Goal: Check status: Check status

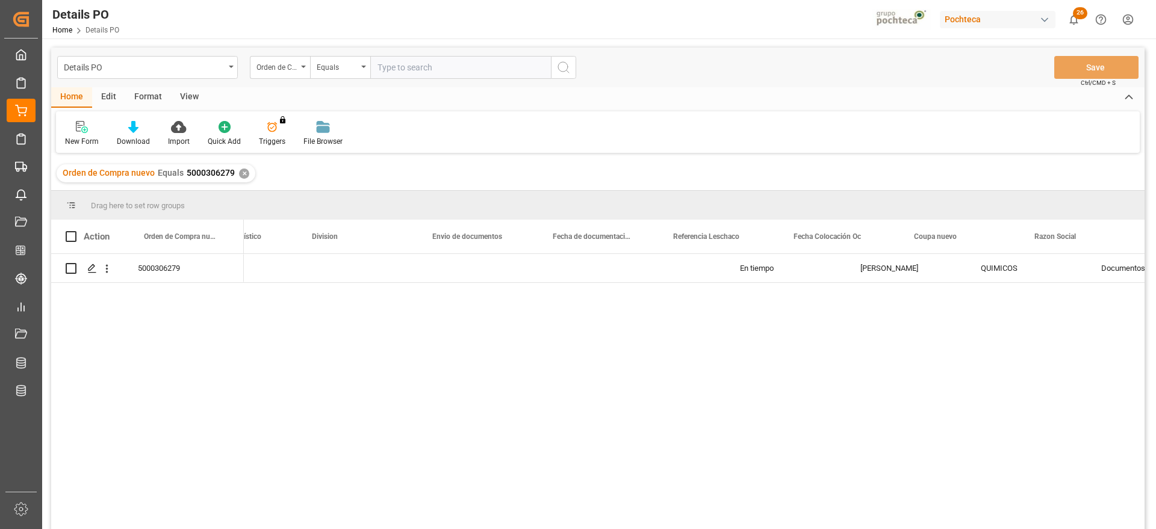
scroll to position [0, 669]
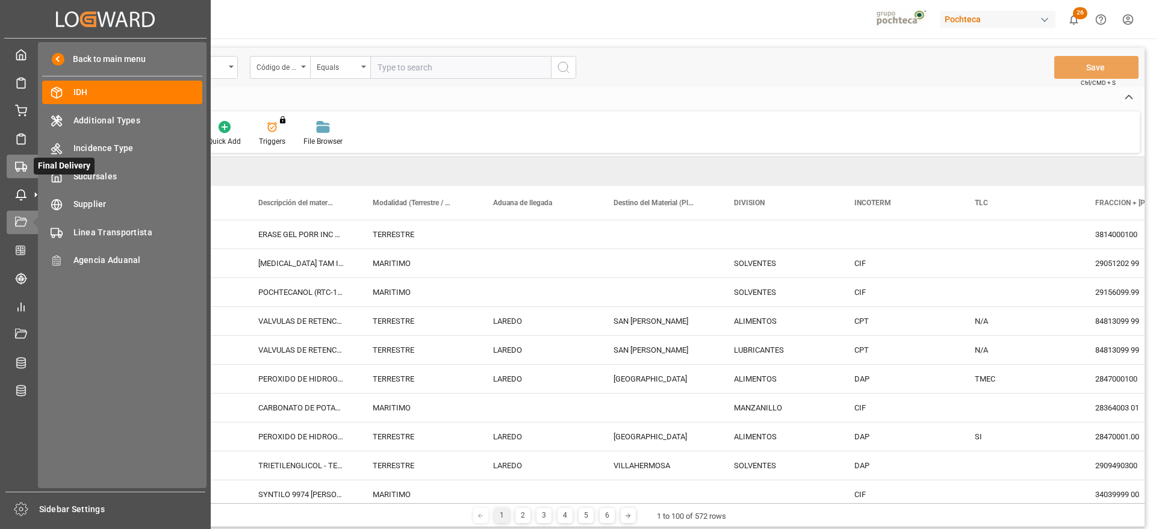
click at [27, 160] on div "Final Delivery Final Delivery" at bounding box center [105, 166] width 197 height 23
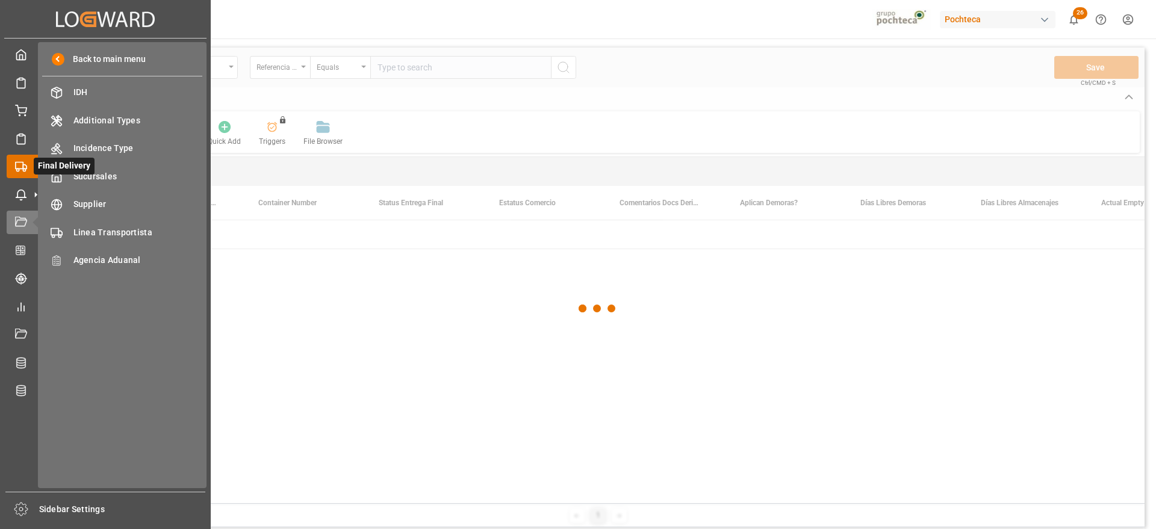
click at [20, 170] on icon at bounding box center [21, 167] width 12 height 12
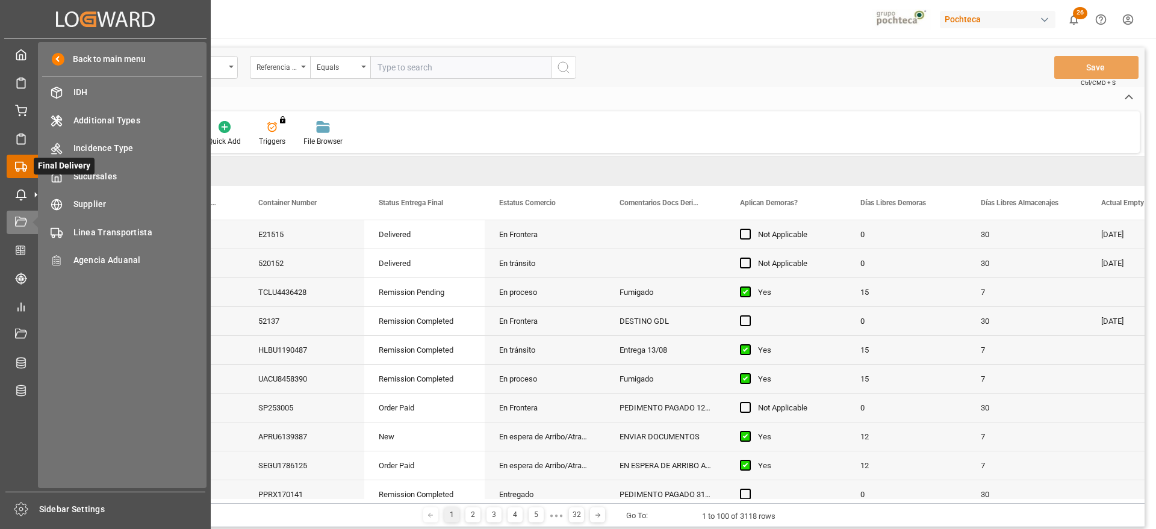
click at [31, 159] on div "Final Delivery Final Delivery" at bounding box center [105, 166] width 197 height 23
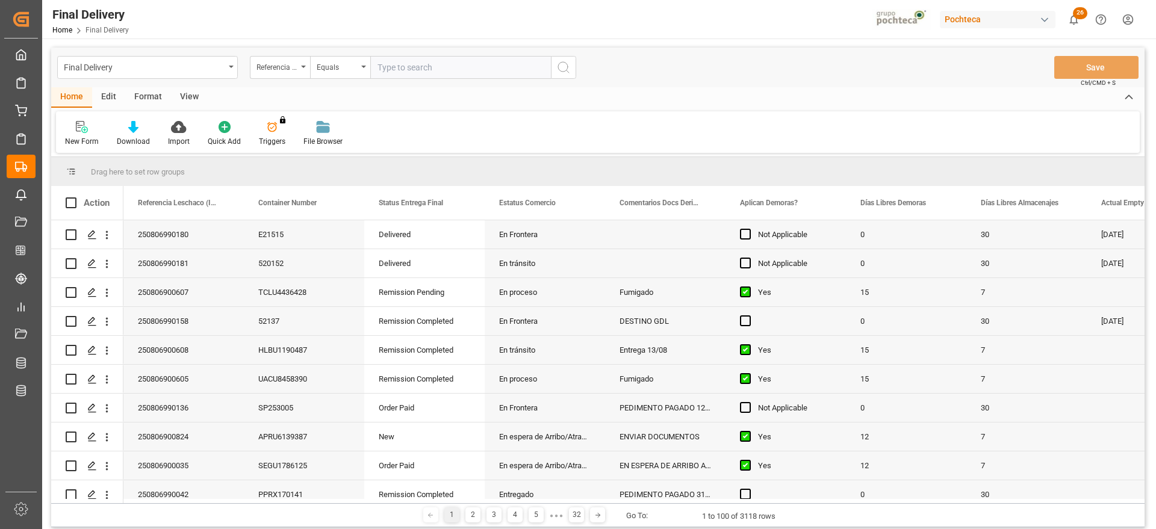
click at [398, 69] on input "text" at bounding box center [460, 67] width 181 height 23
paste input "250806900591"
type input "250806900591"
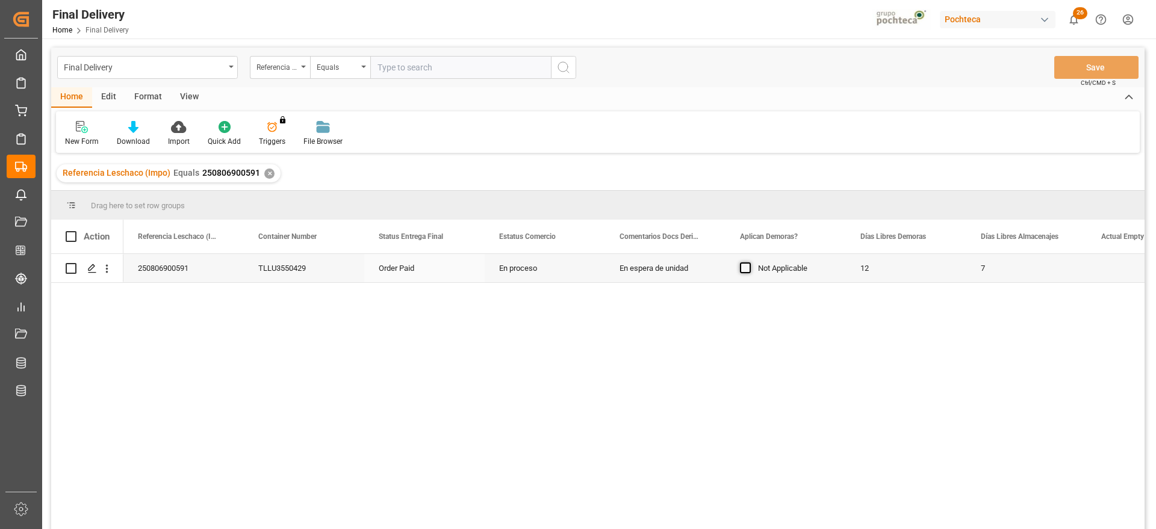
click at [748, 271] on span "Press SPACE to select this row." at bounding box center [745, 267] width 11 height 11
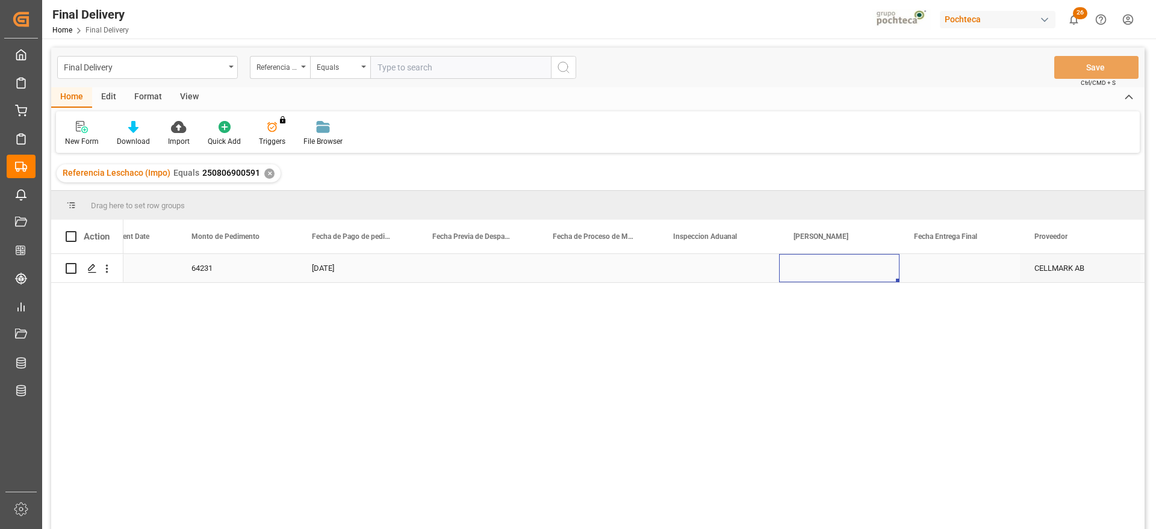
click at [824, 270] on div "Press SPACE to select this row." at bounding box center [839, 268] width 120 height 28
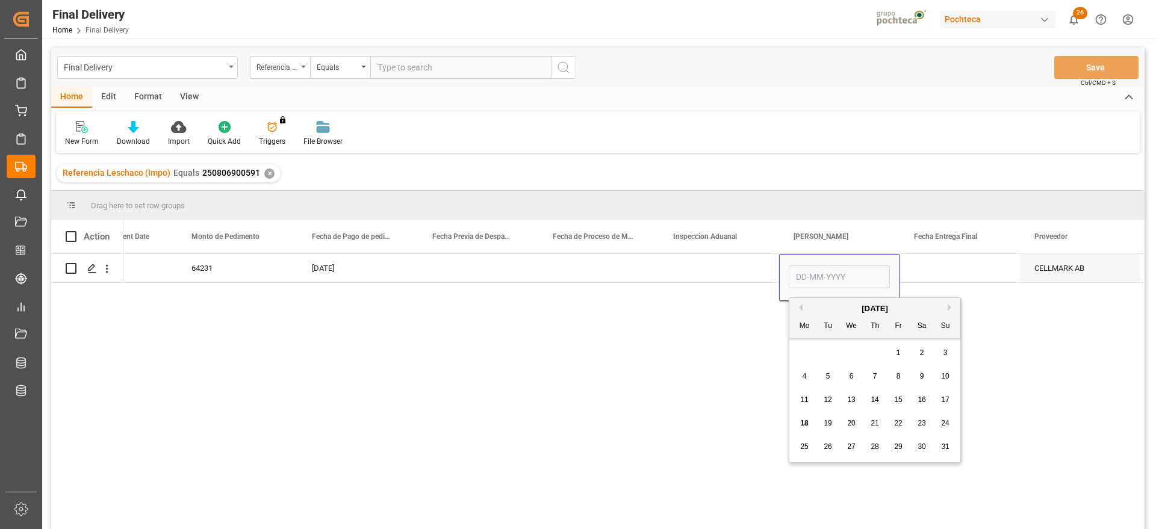
click at [829, 423] on span "19" at bounding box center [827, 423] width 8 height 8
type input "[DATE]"
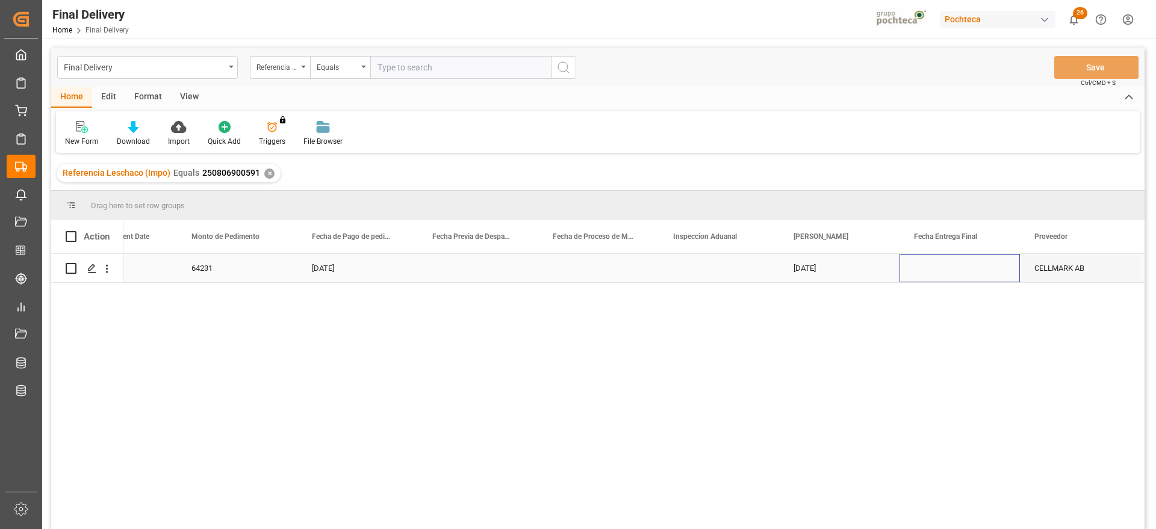
click at [957, 264] on div "Press SPACE to select this row." at bounding box center [959, 268] width 120 height 28
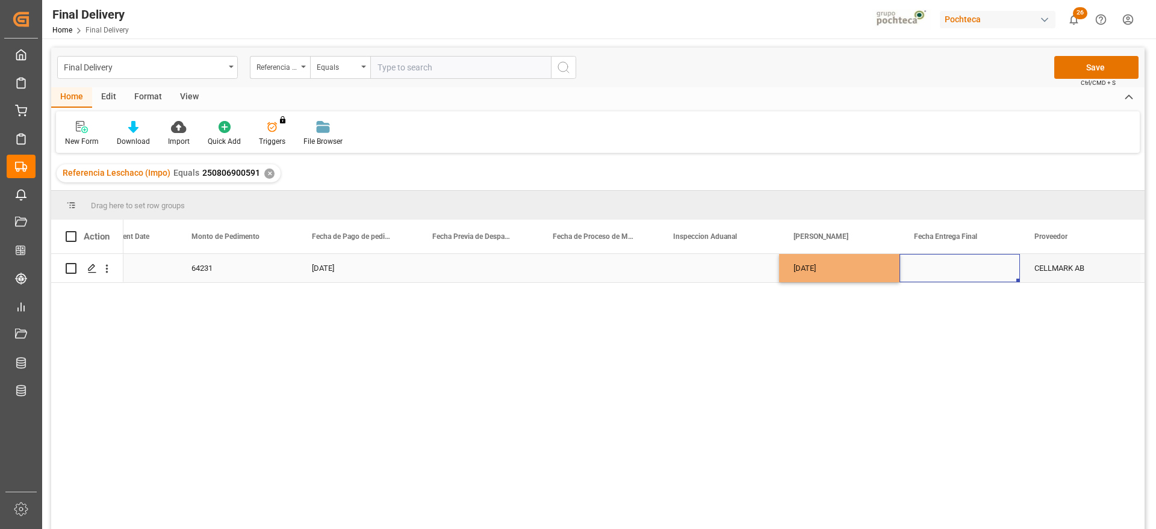
click at [957, 264] on div "Press SPACE to select this row." at bounding box center [959, 268] width 120 height 28
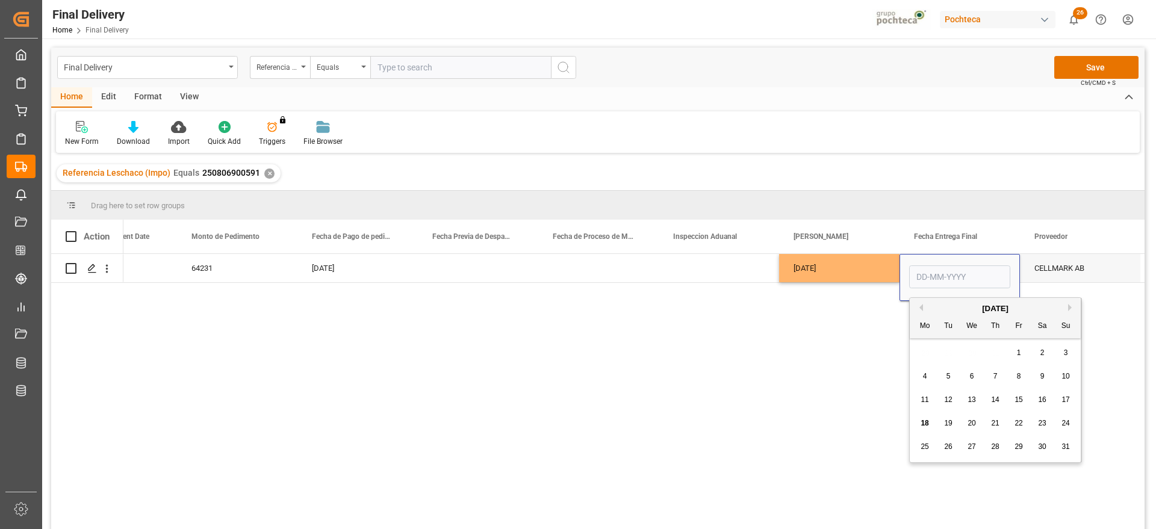
click at [969, 426] on span "20" at bounding box center [971, 423] width 8 height 8
type input "[DATE]"
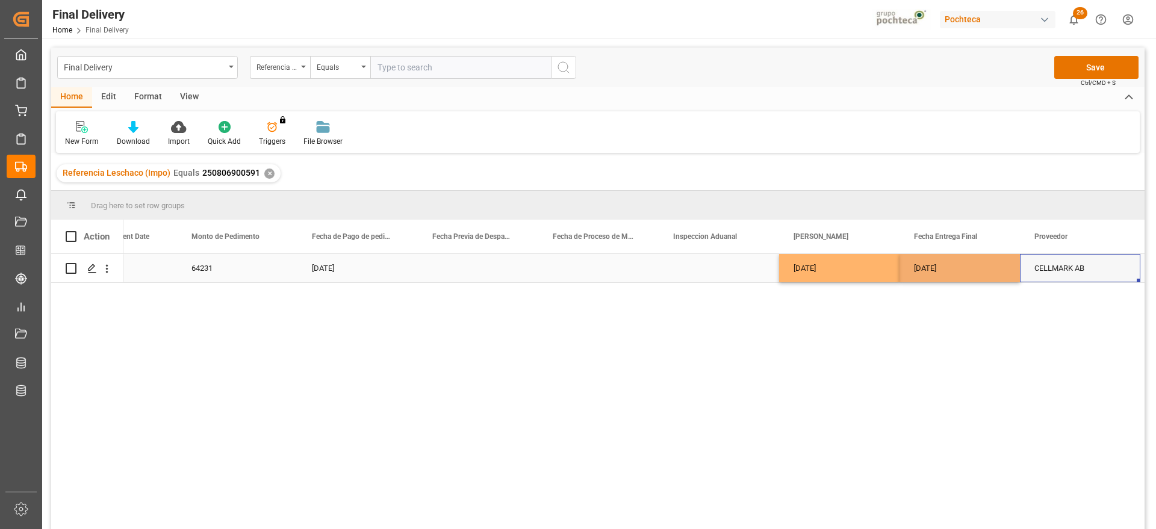
click at [1067, 264] on div "CELLMARK AB" at bounding box center [1080, 268] width 120 height 28
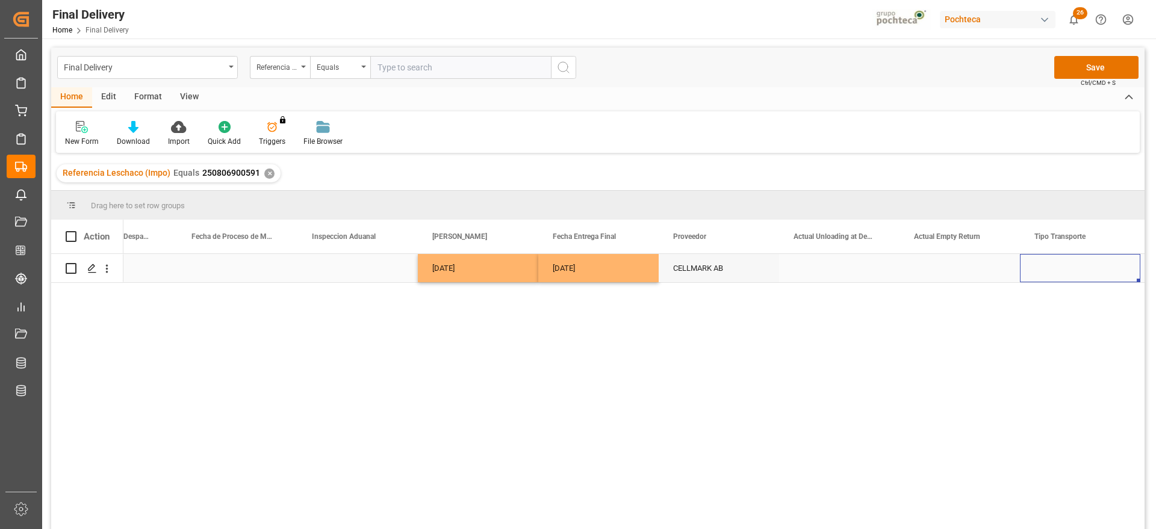
scroll to position [0, 3197]
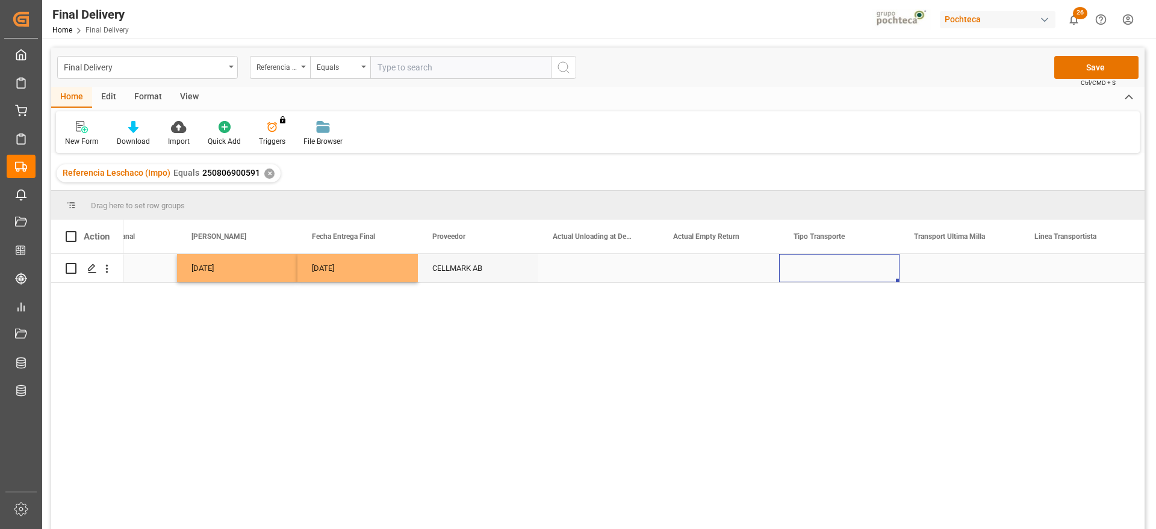
click at [831, 263] on div "Press SPACE to select this row." at bounding box center [839, 268] width 120 height 28
click at [887, 270] on button "Select" at bounding box center [838, 275] width 101 height 23
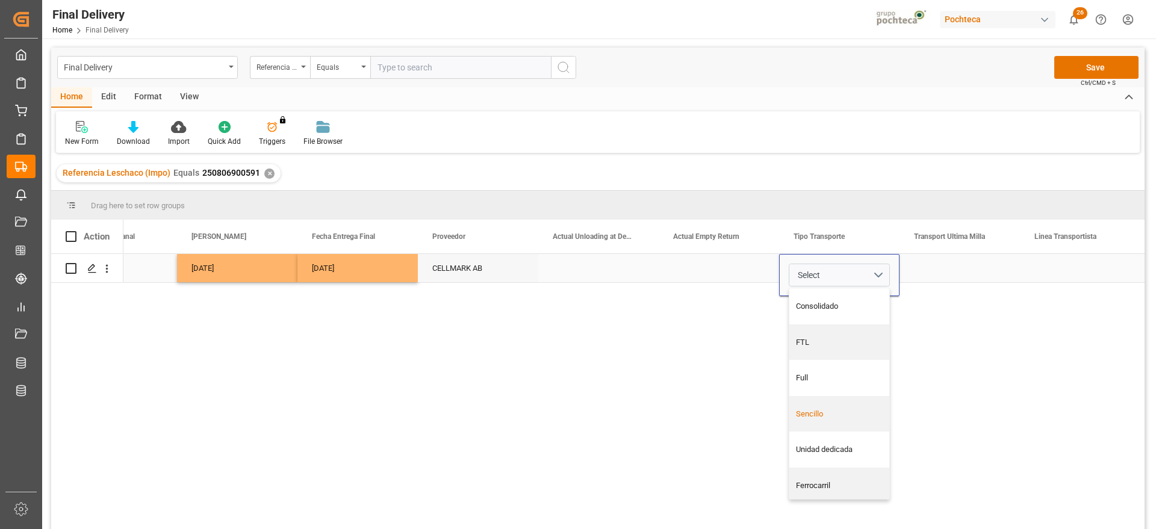
click at [840, 413] on div "Sencillo" at bounding box center [839, 414] width 87 height 12
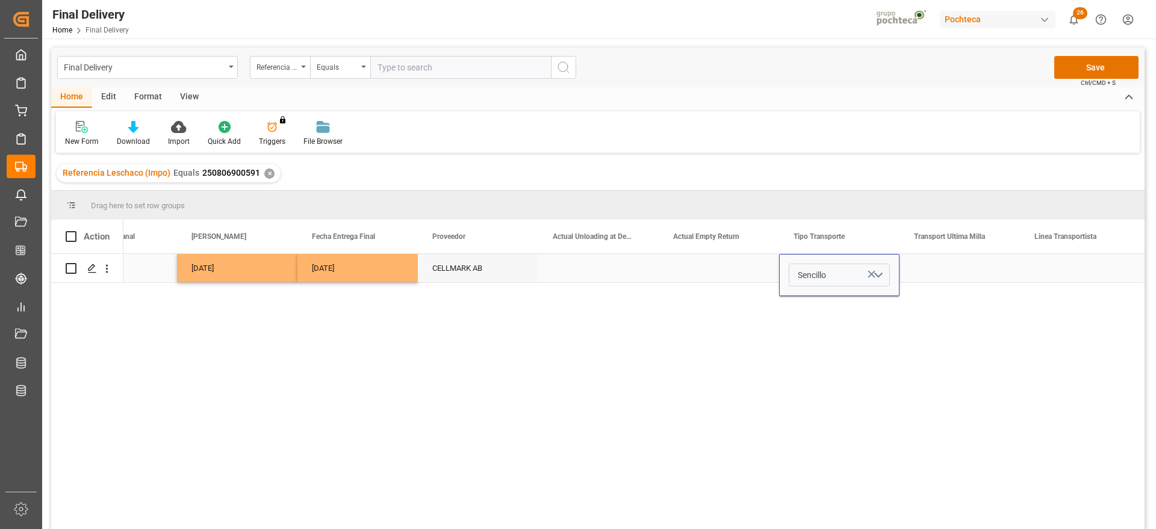
click at [998, 264] on div "Press SPACE to select this row." at bounding box center [959, 268] width 120 height 28
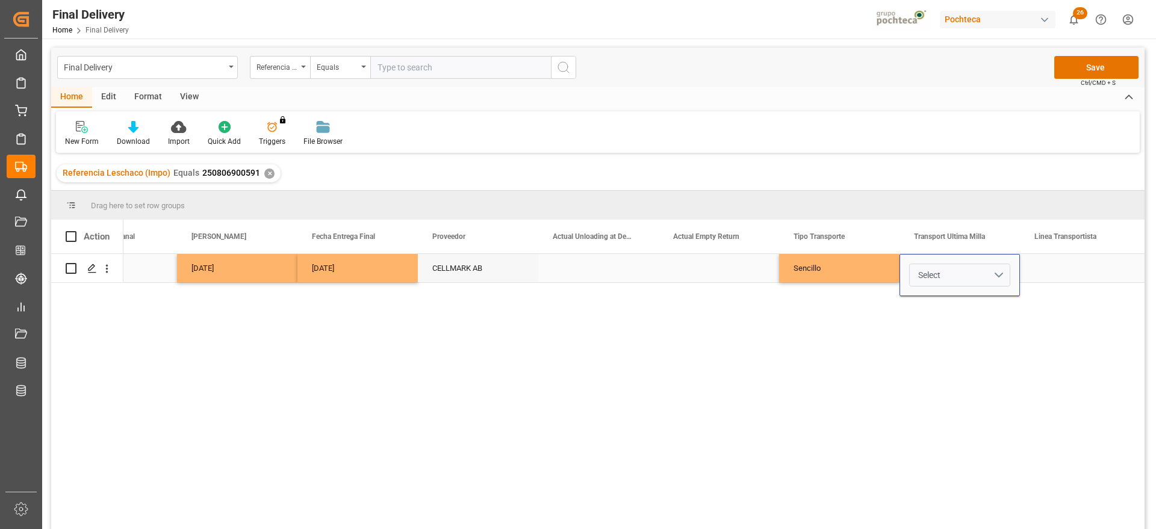
click at [1006, 271] on button "Select" at bounding box center [959, 275] width 101 height 23
click at [965, 317] on div "Leschaco" at bounding box center [959, 306] width 100 height 36
click at [1077, 267] on div "Press SPACE to select this row." at bounding box center [1080, 268] width 120 height 28
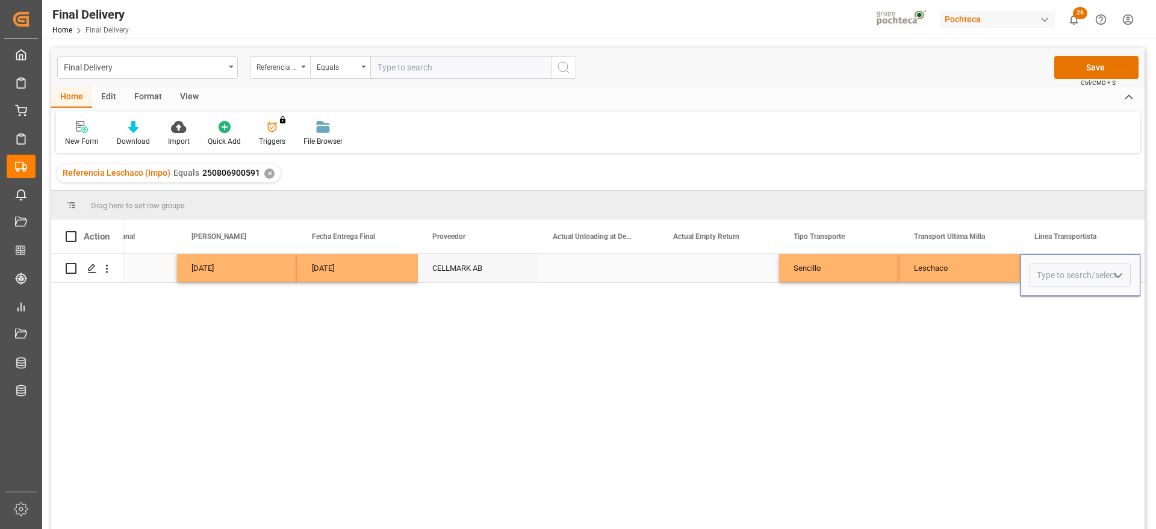
click at [897, 275] on div "Sencillo" at bounding box center [839, 268] width 120 height 28
click at [1090, 62] on button "Save" at bounding box center [1096, 67] width 84 height 23
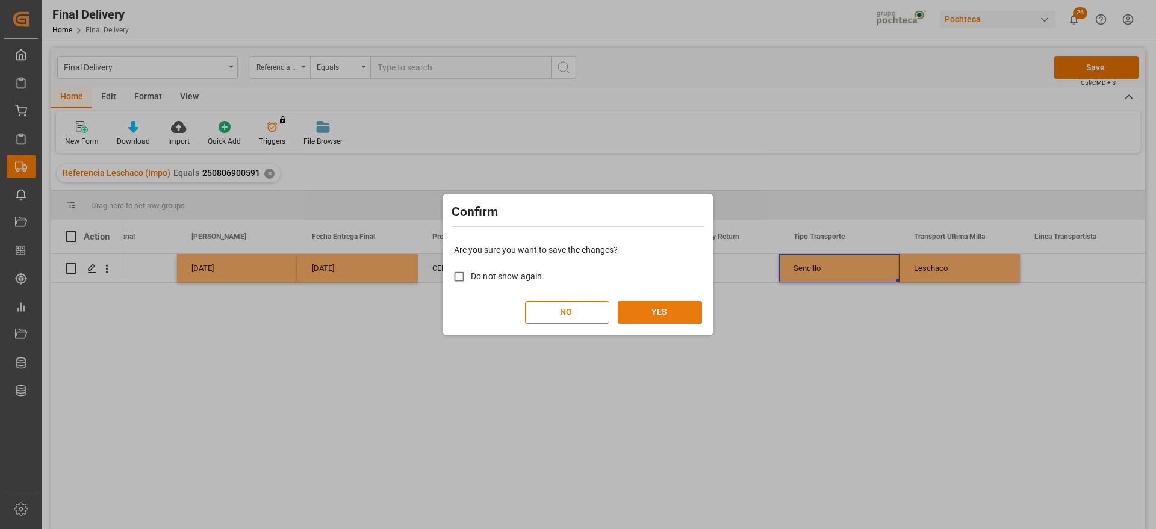
click at [655, 310] on button "YES" at bounding box center [660, 312] width 84 height 23
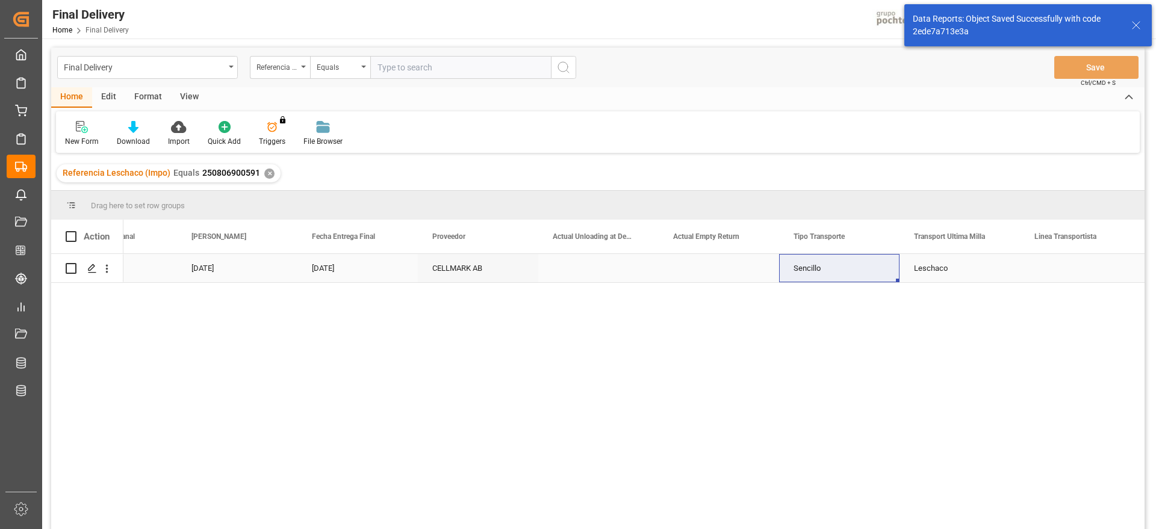
click at [90, 270] on polygon "Press SPACE to select this row." at bounding box center [91, 268] width 6 height 6
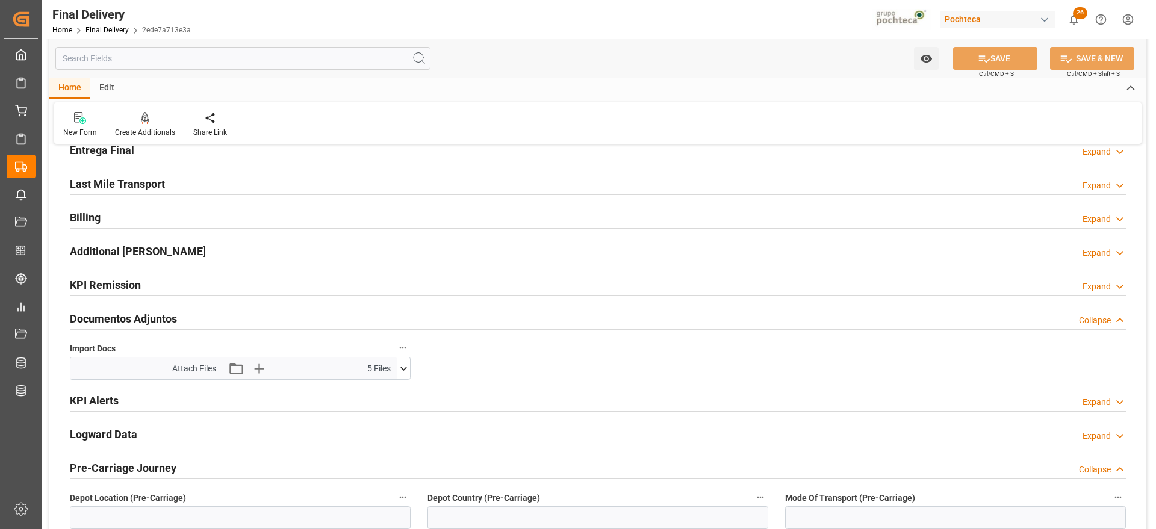
click at [404, 361] on button at bounding box center [403, 369] width 13 height 22
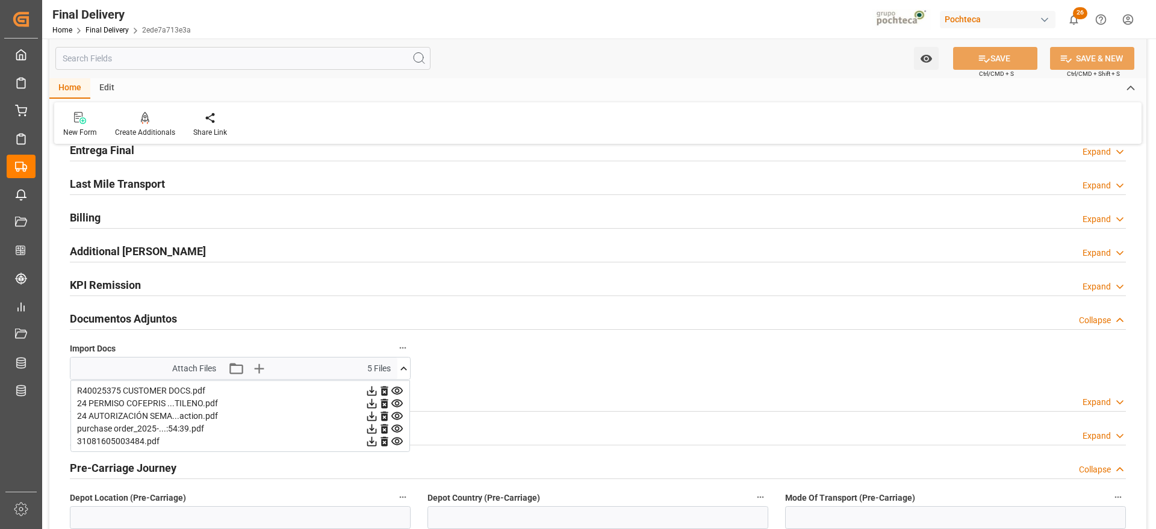
click at [407, 365] on icon at bounding box center [403, 368] width 13 height 13
